Goal: Information Seeking & Learning: Learn about a topic

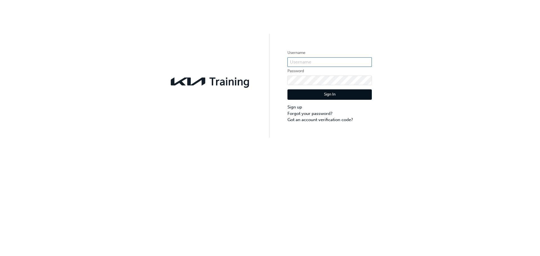
click at [307, 63] on input "text" at bounding box center [330, 62] width 84 height 10
paste input "KAU82454"
type input "KAU82454"
click at [314, 91] on button "Sign In" at bounding box center [330, 95] width 84 height 11
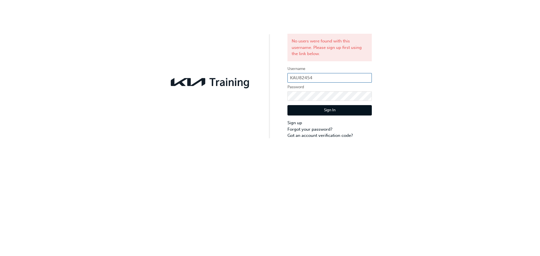
click at [318, 80] on input "KAU82454" at bounding box center [330, 78] width 84 height 10
click at [290, 77] on input "KAU82454" at bounding box center [330, 78] width 84 height 10
click at [313, 108] on button "Sign In" at bounding box center [330, 110] width 84 height 11
click at [320, 137] on link "Got an account verification code?" at bounding box center [330, 136] width 84 height 6
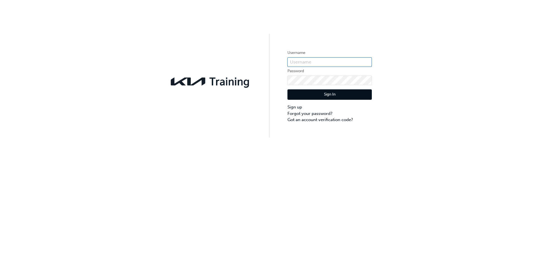
click at [302, 62] on input "text" at bounding box center [330, 62] width 84 height 10
type input "KAU82454"
click at [332, 91] on button "Sign In" at bounding box center [330, 95] width 84 height 11
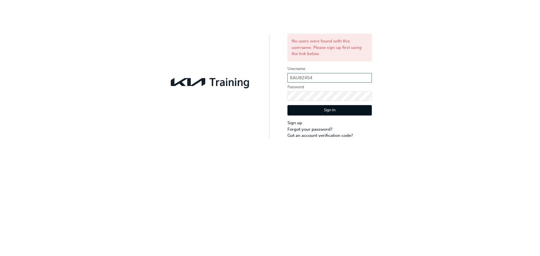
click at [321, 78] on input "KAU82454" at bounding box center [330, 78] width 84 height 10
type input "KAU82454E5"
click at [354, 111] on button "Sign In" at bounding box center [330, 110] width 84 height 11
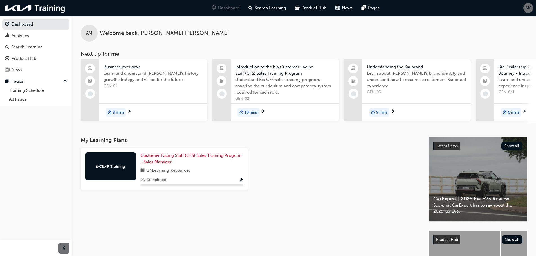
click at [169, 160] on span "Customer Facing Staff (CFS) Sales Training Program - Sales Manager" at bounding box center [190, 159] width 101 height 12
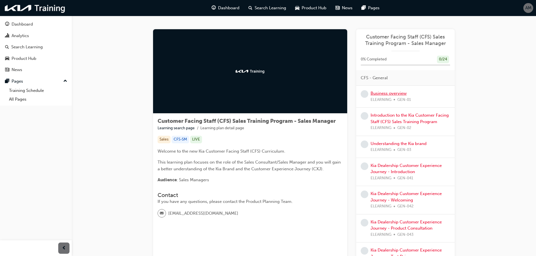
click at [391, 95] on link "Business overview" at bounding box center [389, 93] width 36 height 5
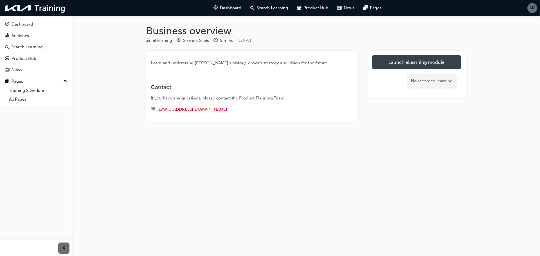
click at [396, 64] on link "Launch eLearning module" at bounding box center [417, 62] width 90 height 14
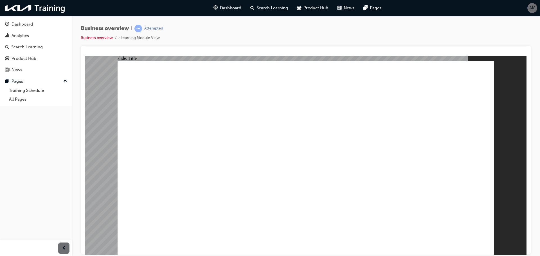
click at [340, 46] on div at bounding box center [306, 150] width 451 height 209
drag, startPoint x: 484, startPoint y: 248, endPoint x: 484, endPoint y: 241, distance: 7.0
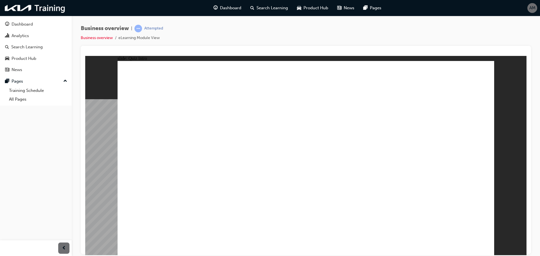
radio input "false"
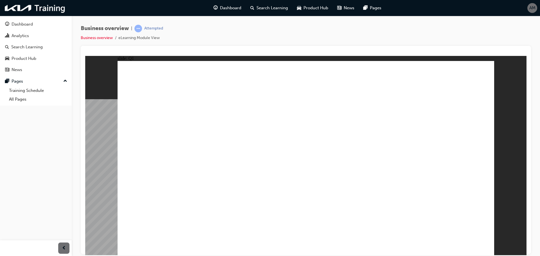
radio input "false"
radio input "true"
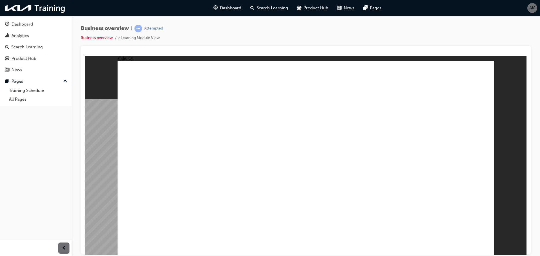
radio input "false"
radio input "true"
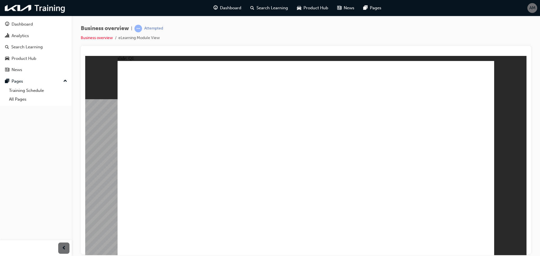
checkbox input "true"
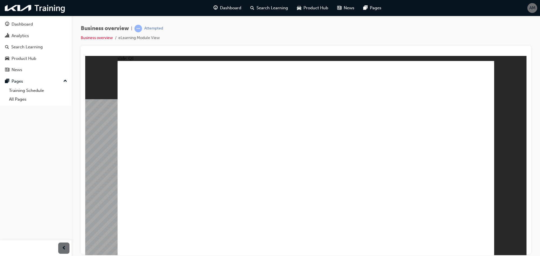
checkbox input "true"
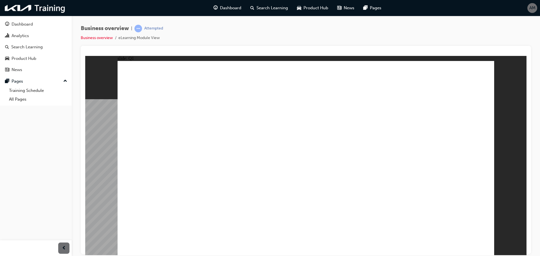
checkbox input "true"
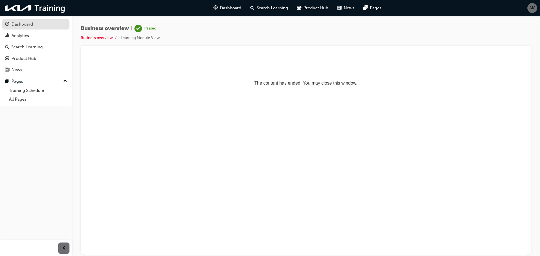
click at [21, 24] on div "Dashboard" at bounding box center [22, 24] width 21 height 6
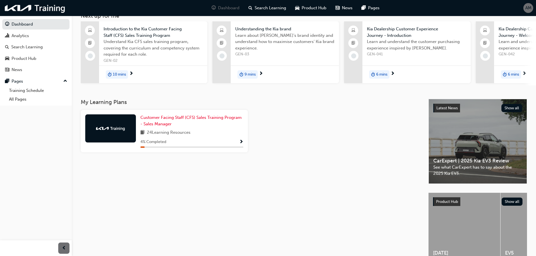
scroll to position [28, 0]
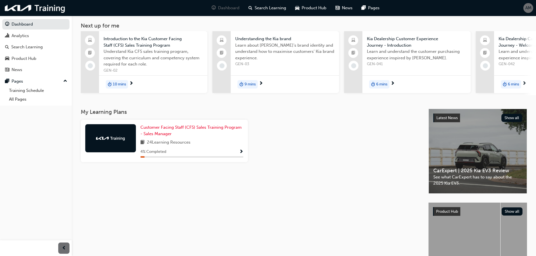
click at [240, 150] on div "Customer Facing Staff (CFS) Sales Training Program - Sales Manager 24 Learning …" at bounding box center [191, 140] width 103 height 33
click at [240, 152] on span "Show Progress" at bounding box center [241, 152] width 4 height 5
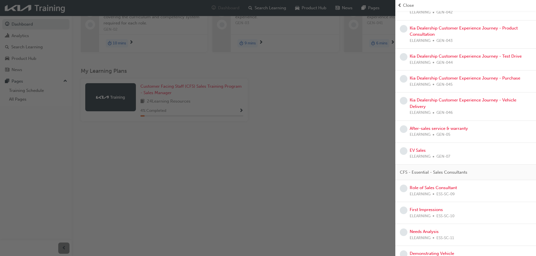
scroll to position [0, 0]
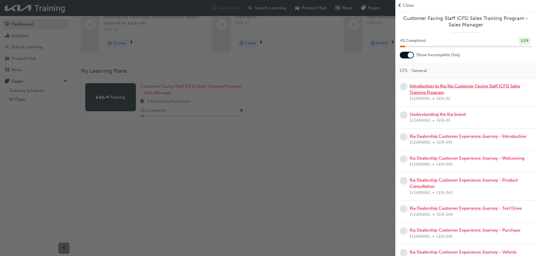
click at [428, 92] on link "Introduction to the Kia Customer Facing Staff (CFS) Sales Training Program" at bounding box center [465, 90] width 111 height 12
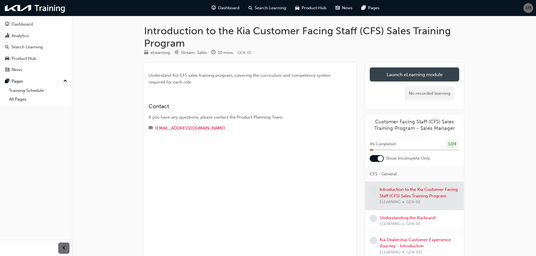
click at [410, 81] on link "Launch eLearning module" at bounding box center [415, 75] width 90 height 14
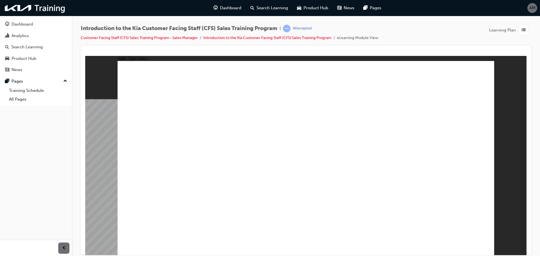
radio input "true"
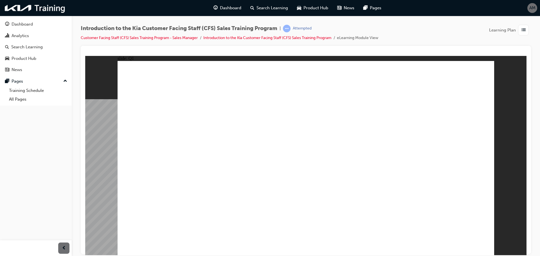
radio input "true"
checkbox input "true"
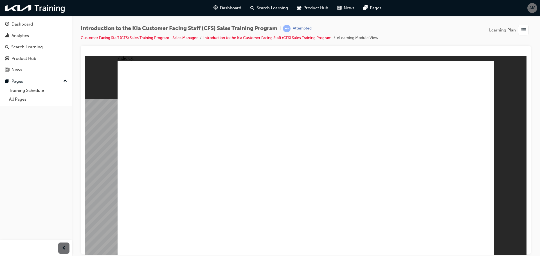
checkbox input "true"
